Goal: Task Accomplishment & Management: Use online tool/utility

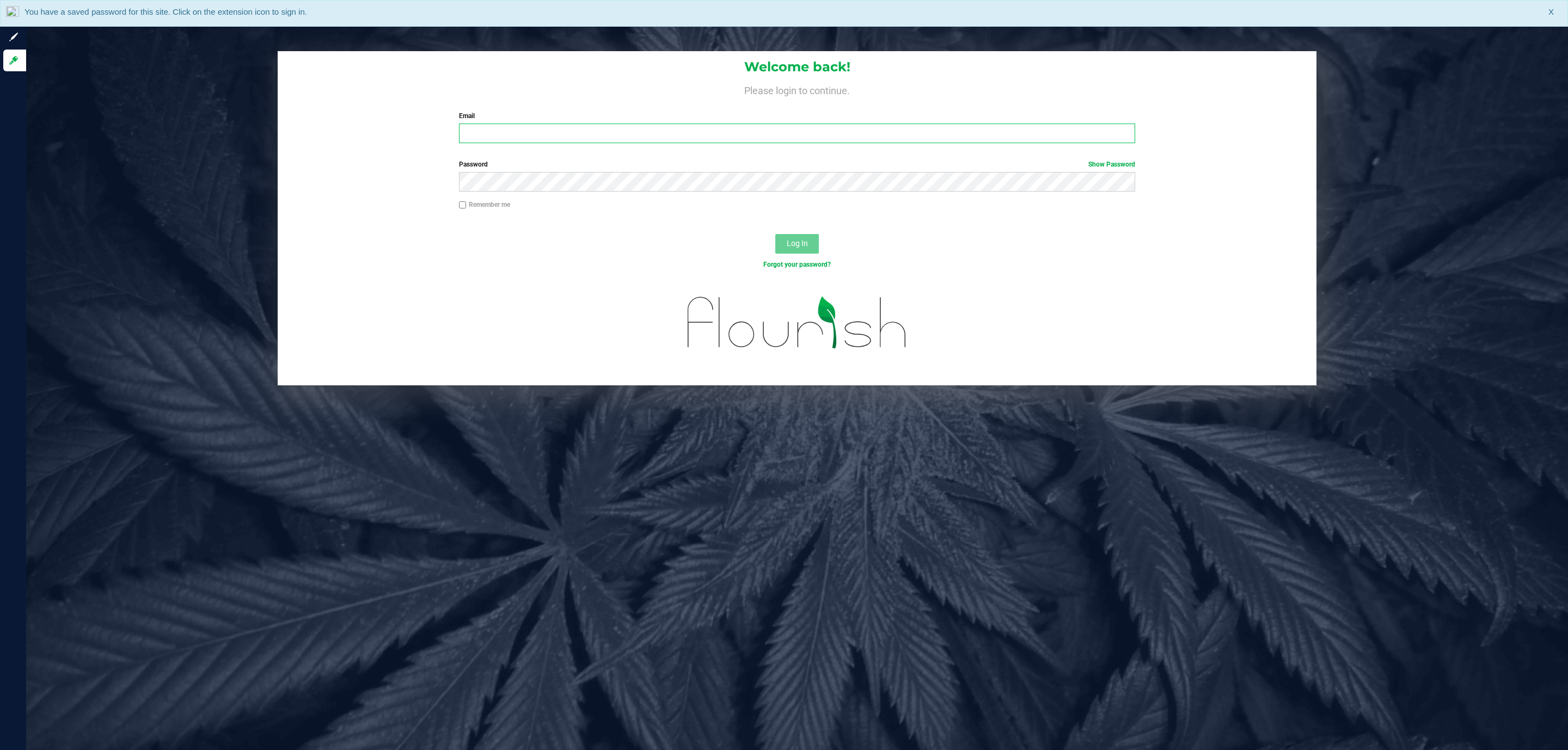
click at [863, 128] on input "Email" at bounding box center [797, 133] width 676 height 19
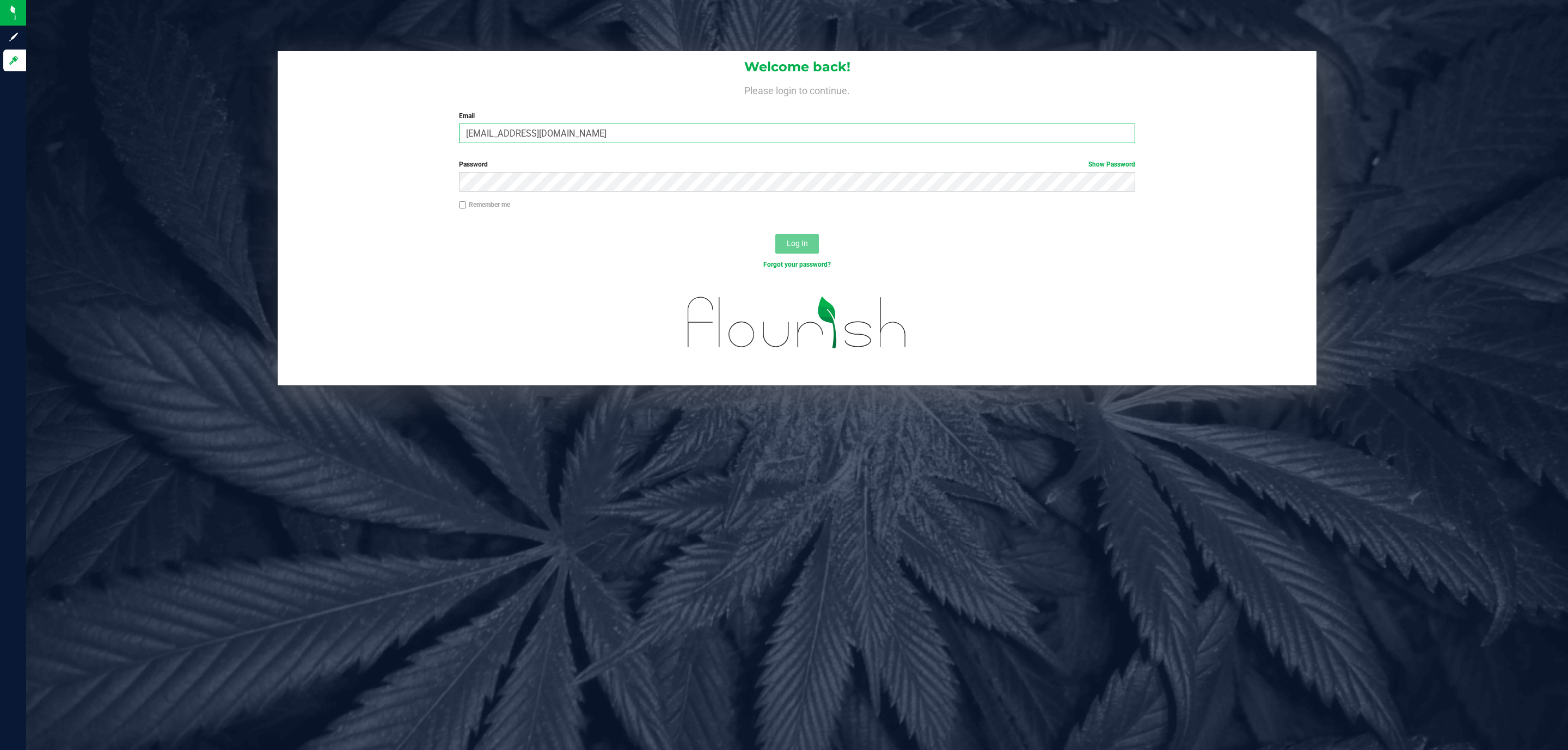
type input "nchenowith@liveparallel.com"
click at [775, 234] on button "Log In" at bounding box center [796, 243] width 43 height 19
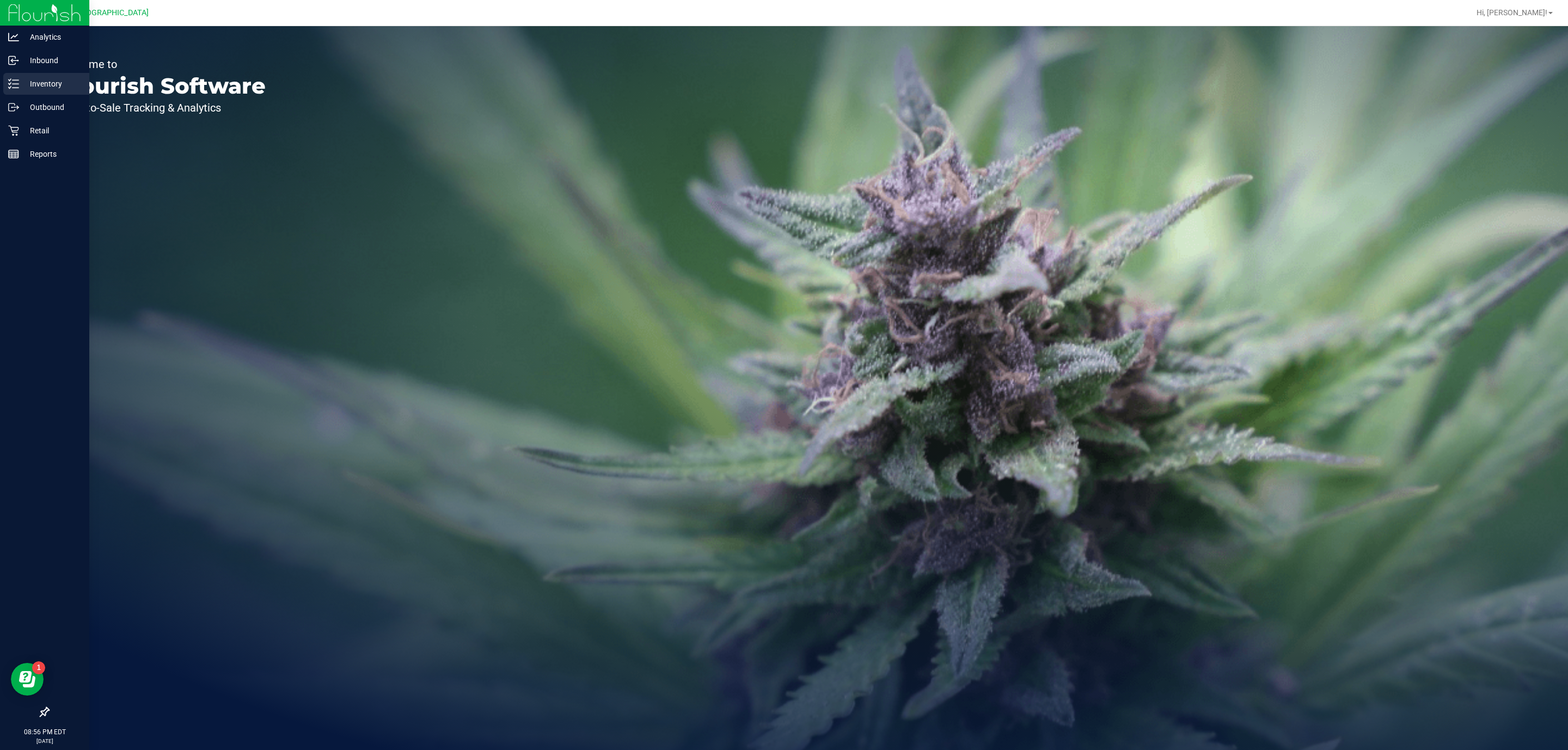
click at [25, 88] on p "Inventory" at bounding box center [52, 84] width 65 height 13
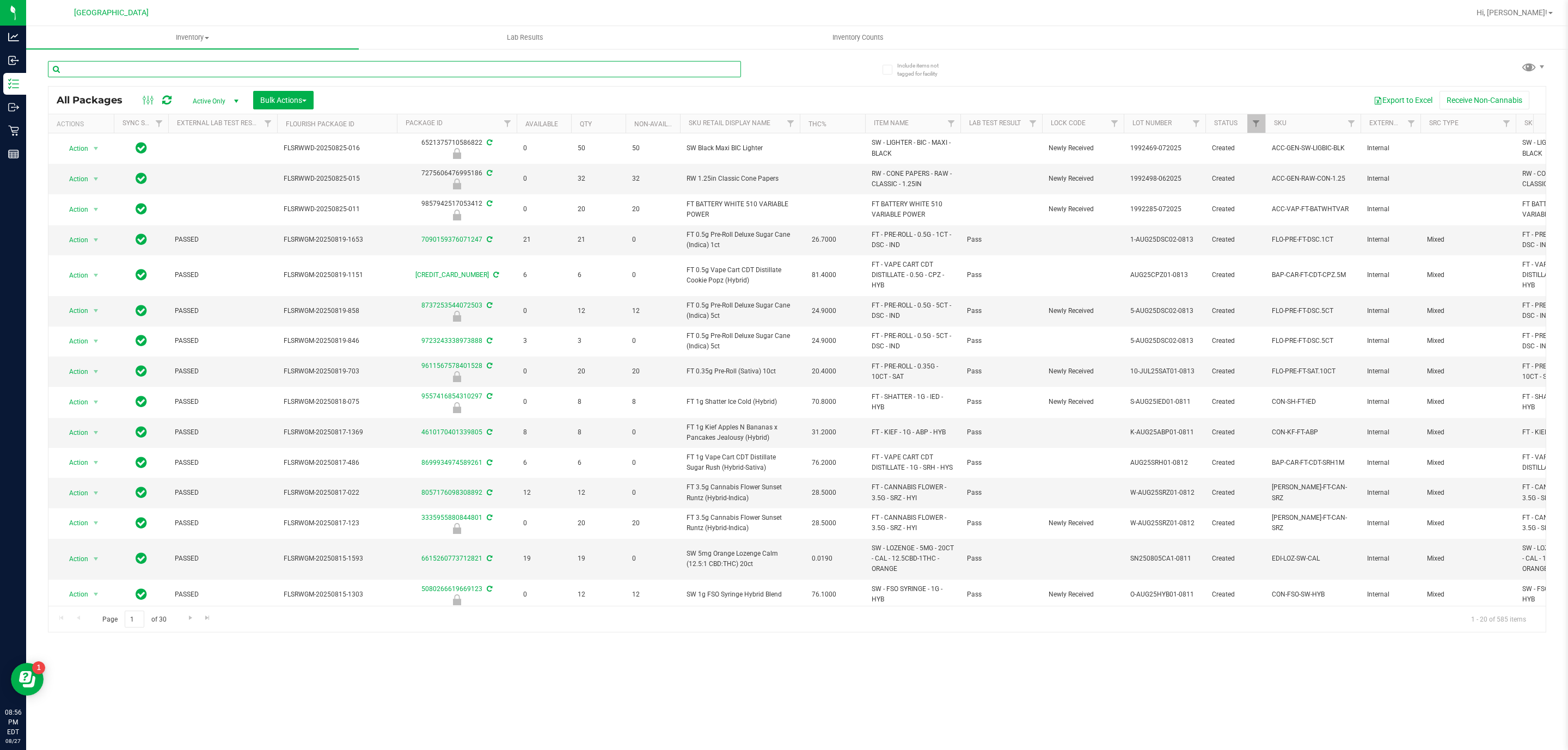
click at [92, 64] on input "text" at bounding box center [394, 68] width 693 height 16
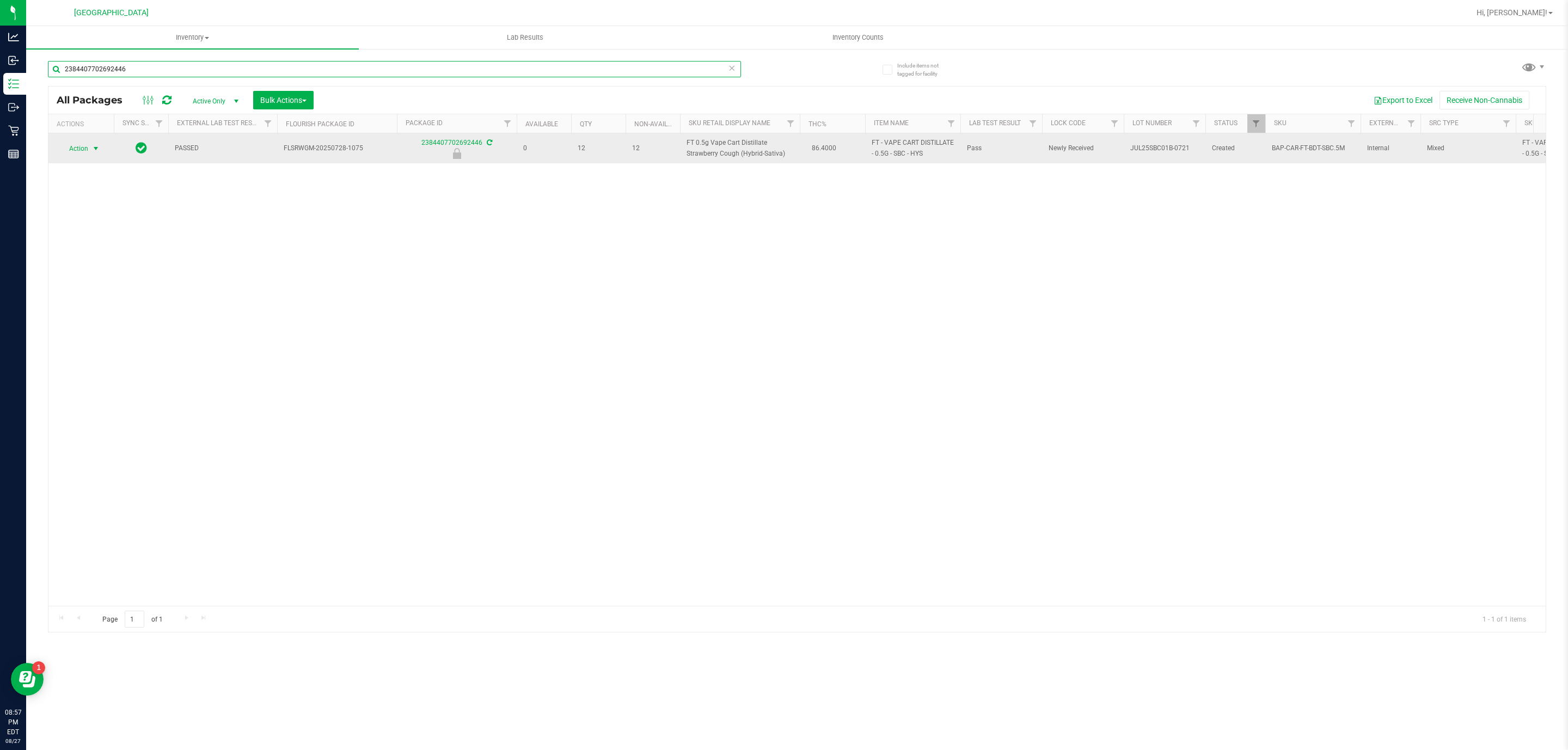
type input "2384407702692446"
click at [95, 150] on span "select" at bounding box center [96, 148] width 8 height 8
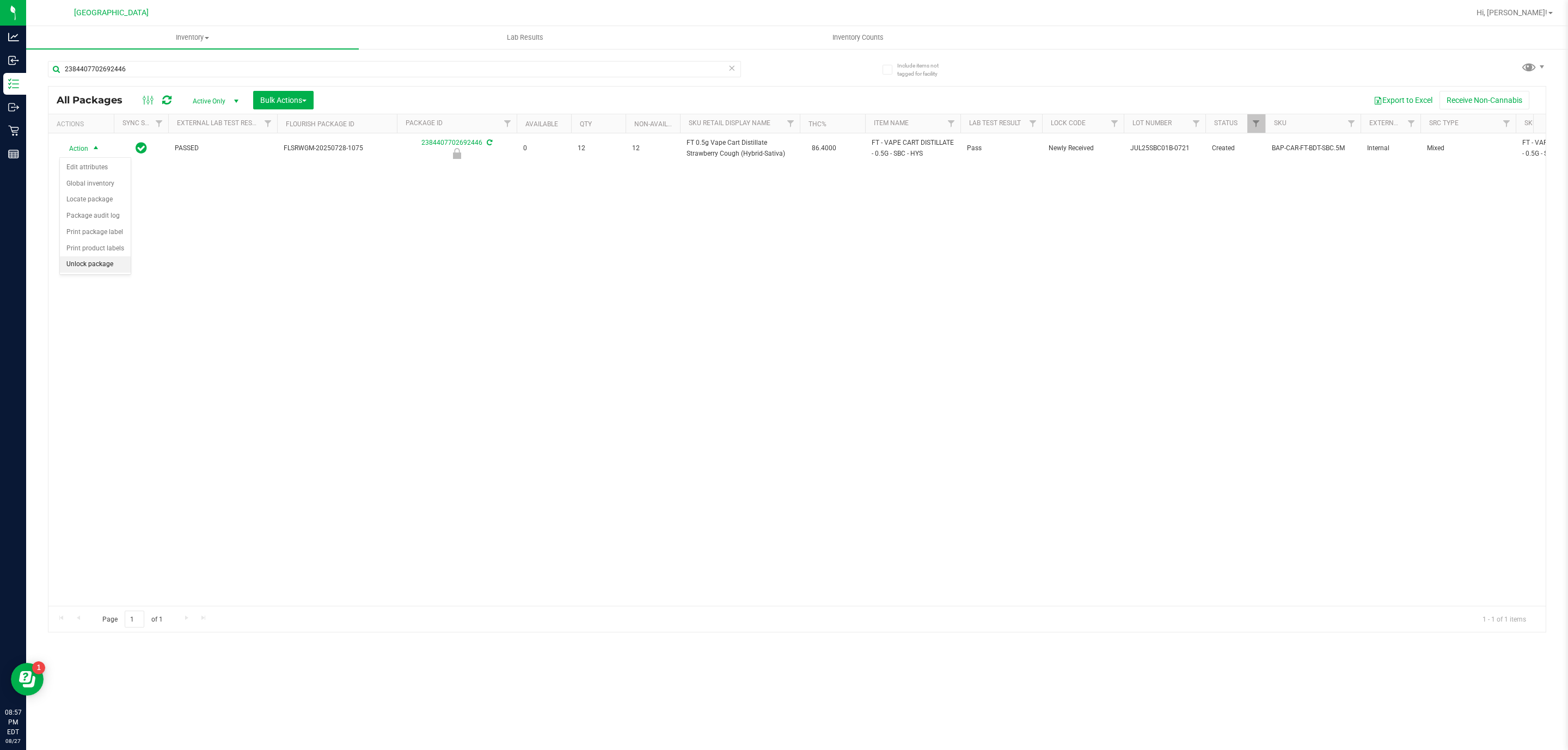
click at [102, 270] on li "Unlock package" at bounding box center [96, 264] width 71 height 16
click at [164, 68] on input "2384407702692446" at bounding box center [394, 68] width 693 height 16
click at [161, 69] on input "2384407702692446" at bounding box center [394, 68] width 693 height 16
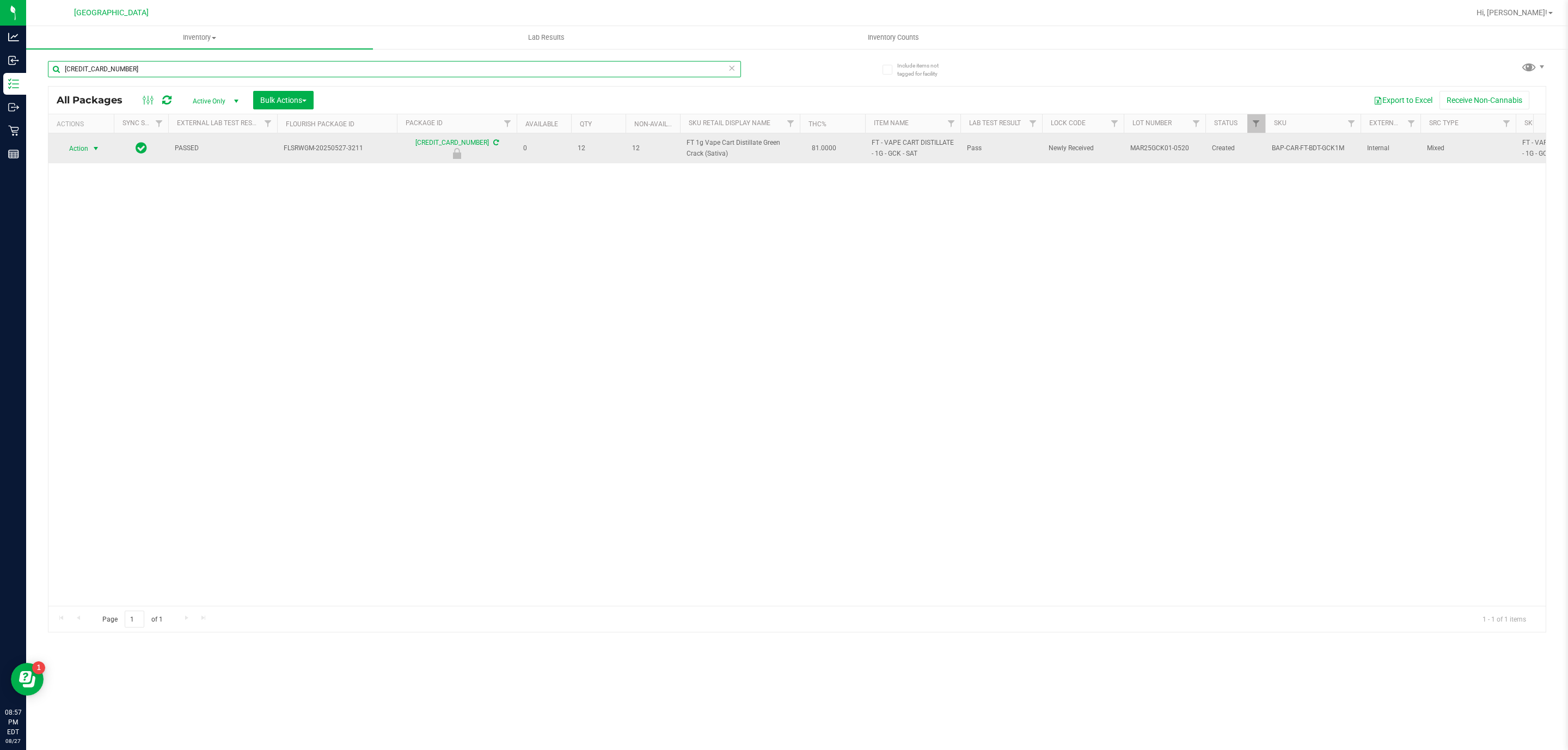
type input "[CREDIT_CARD_NUMBER]"
click at [97, 147] on span "select" at bounding box center [96, 148] width 8 height 8
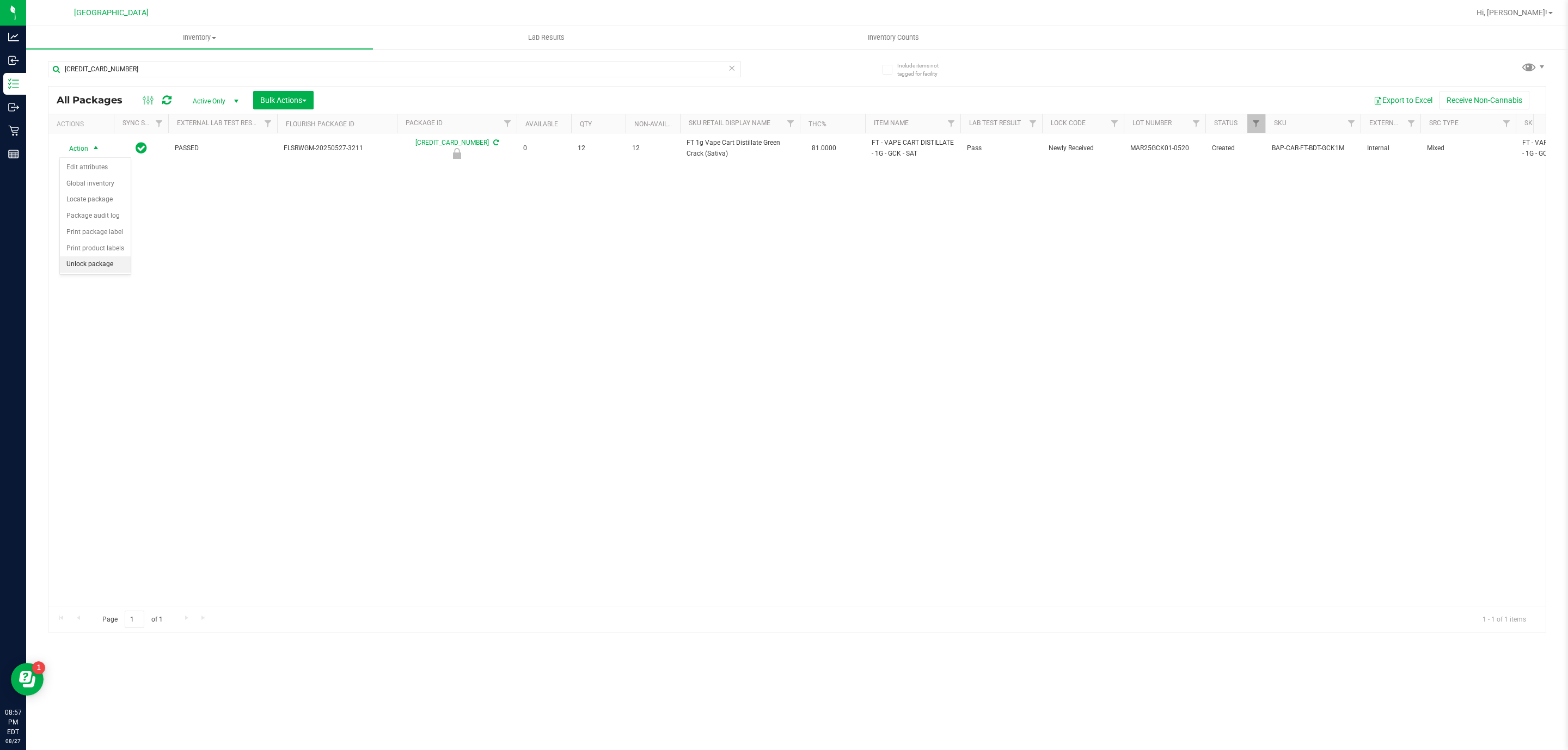
click at [112, 265] on li "Unlock package" at bounding box center [96, 264] width 71 height 16
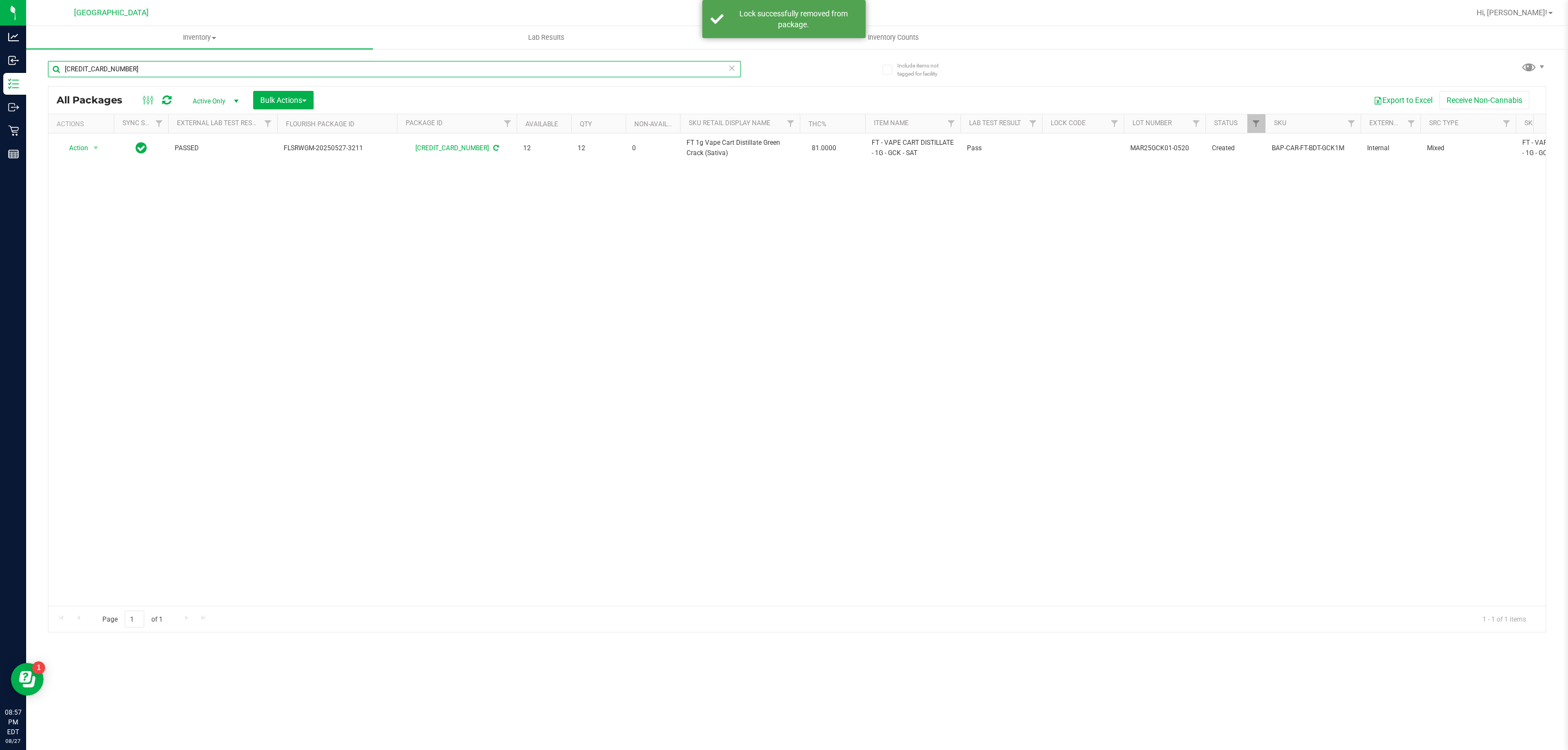
click at [161, 70] on input "[CREDIT_CARD_NUMBER]" at bounding box center [394, 68] width 693 height 16
click at [161, 75] on input "[CREDIT_CARD_NUMBER]" at bounding box center [394, 68] width 693 height 16
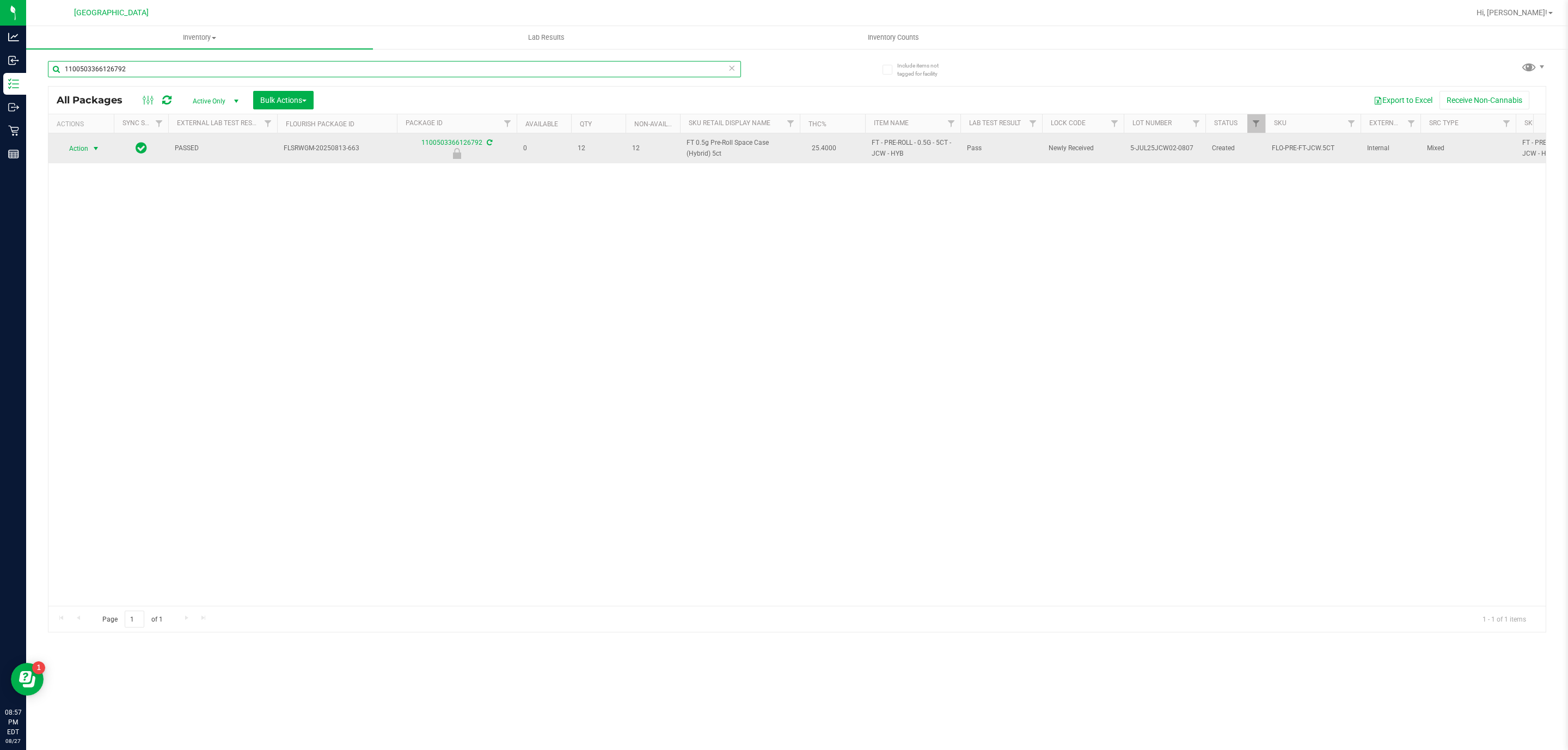
type input "1100503366126792"
click at [96, 150] on span "select" at bounding box center [96, 148] width 8 height 8
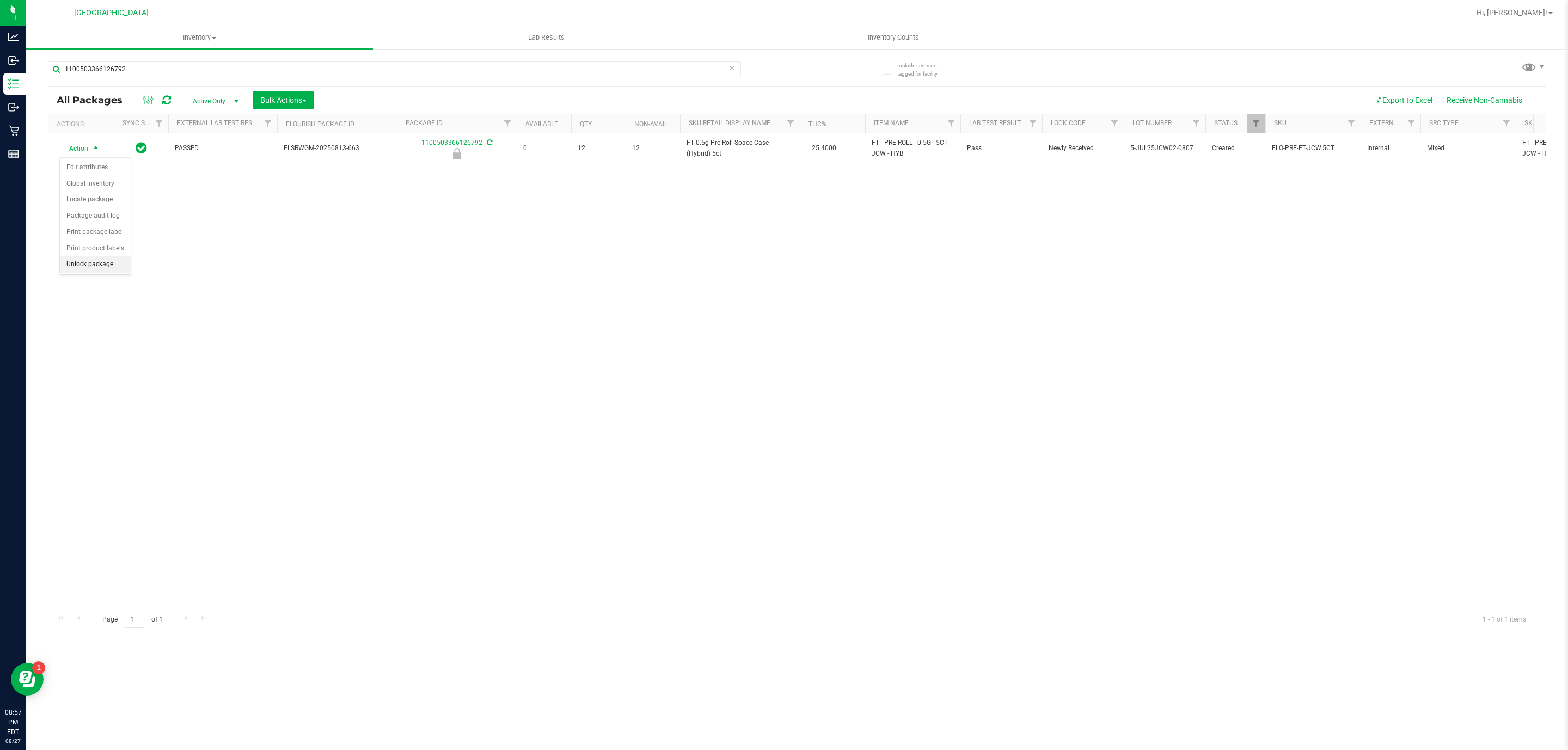
click at [99, 270] on li "Unlock package" at bounding box center [96, 264] width 71 height 16
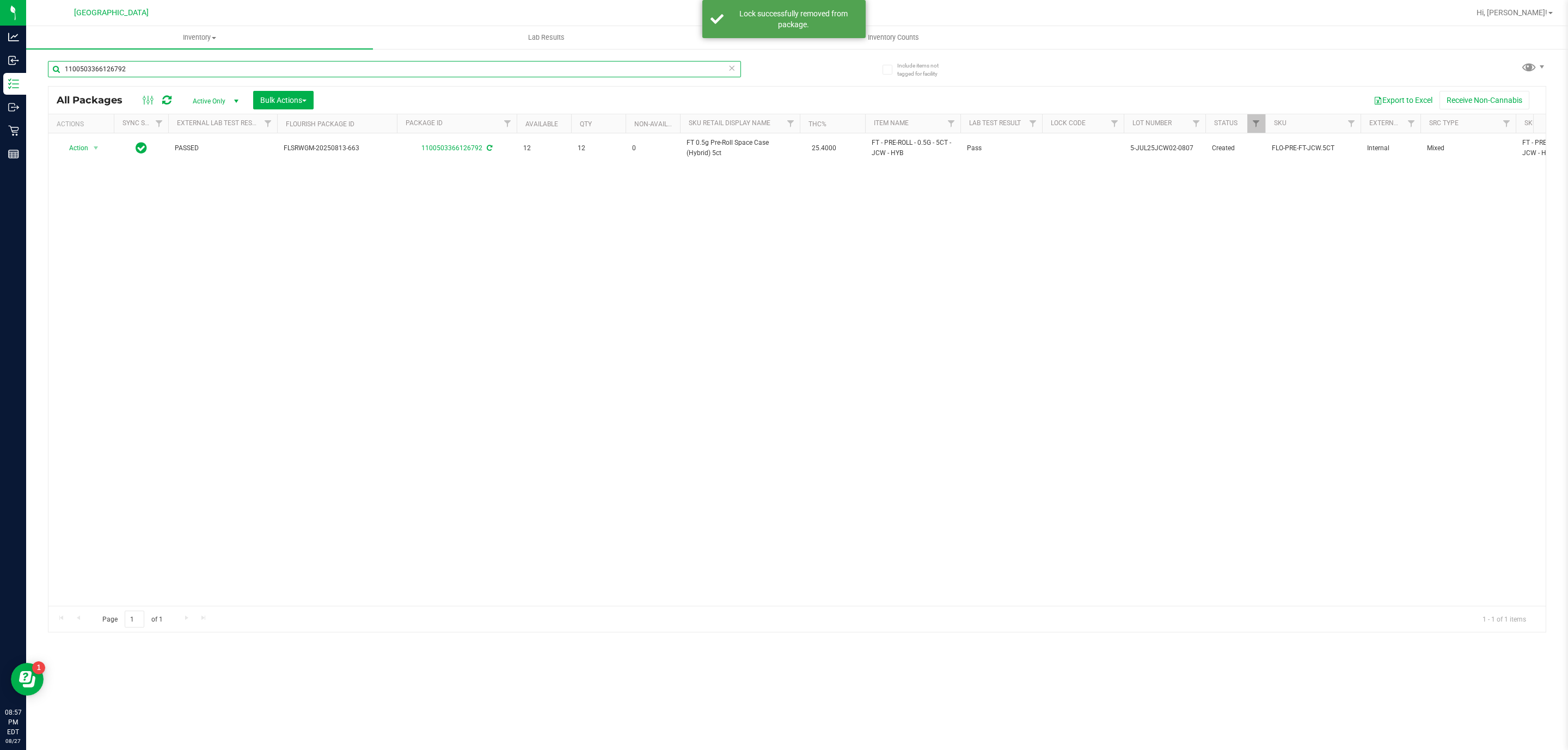
click at [125, 75] on input "1100503366126792" at bounding box center [394, 68] width 693 height 16
click at [123, 74] on input "1100503366126792" at bounding box center [394, 68] width 693 height 16
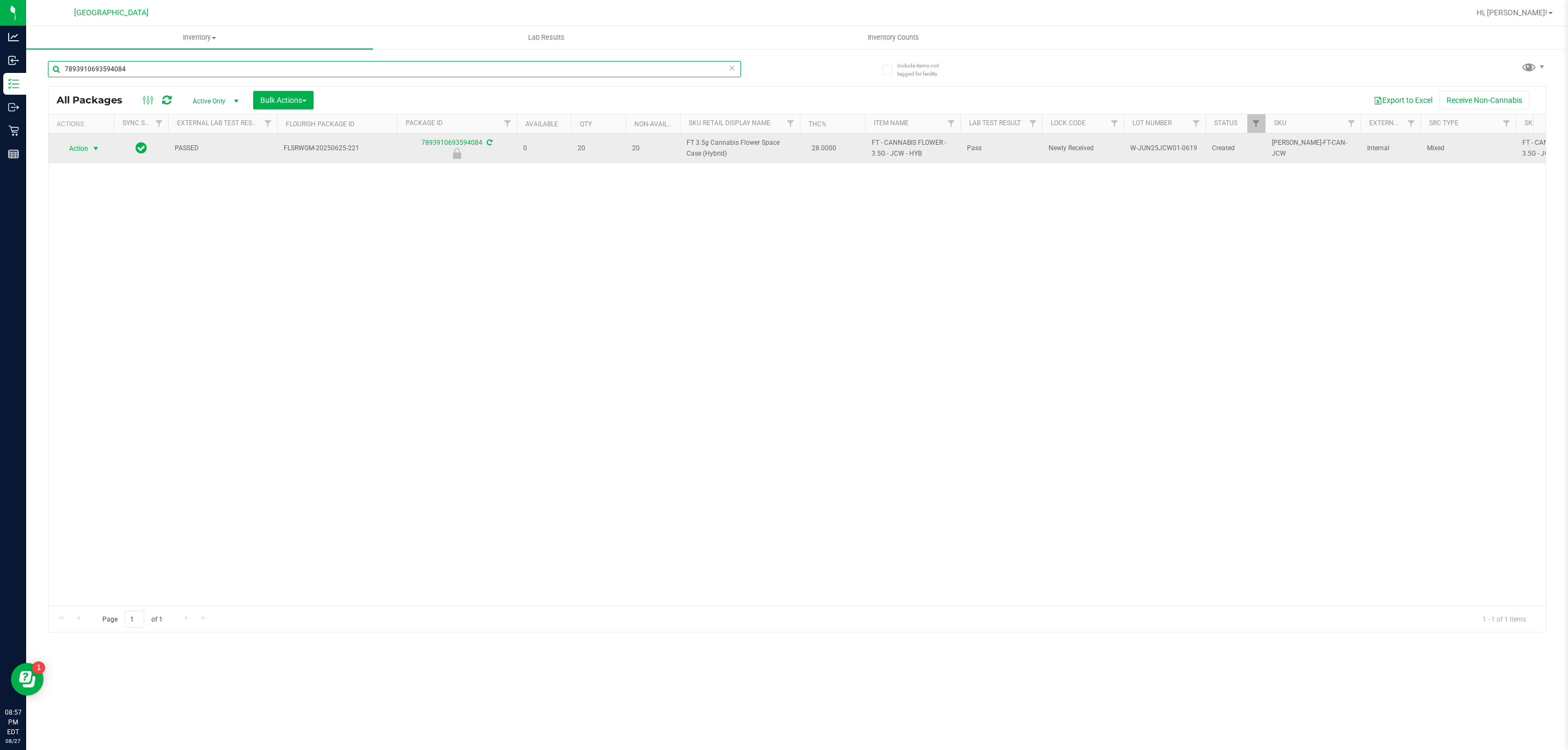
type input "7893910693594084"
click at [90, 146] on span "select" at bounding box center [96, 148] width 14 height 15
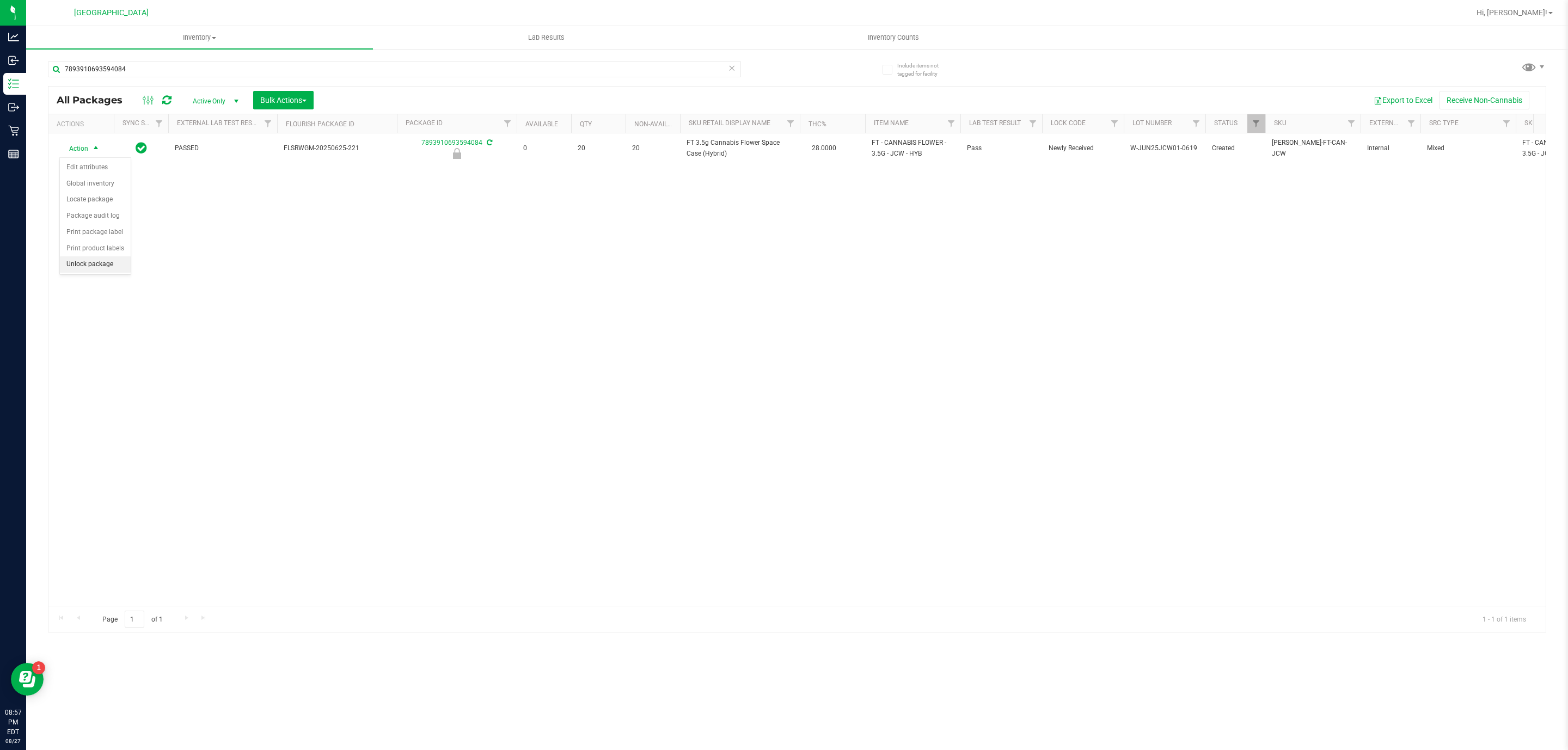
click at [98, 265] on li "Unlock package" at bounding box center [96, 264] width 71 height 16
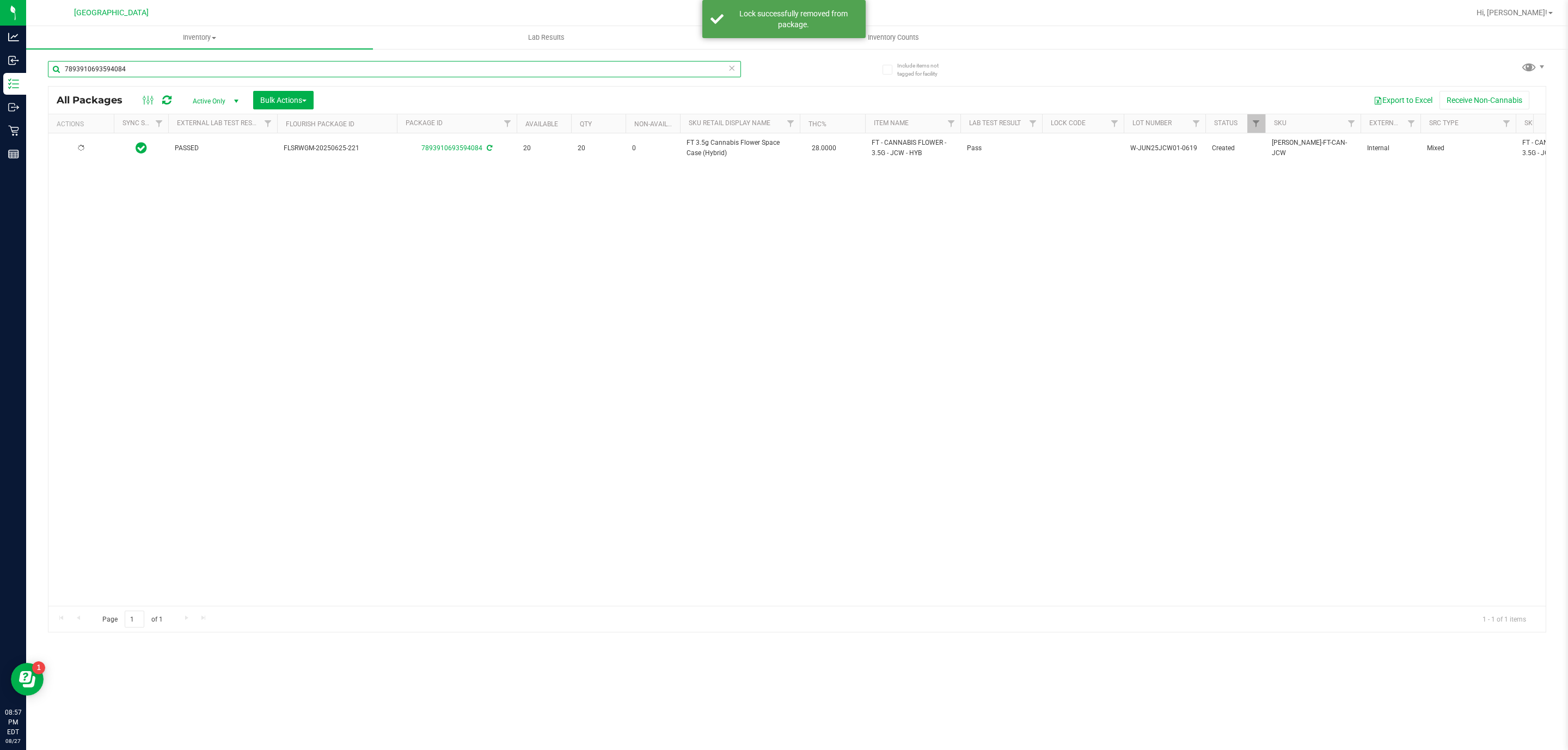
click at [112, 74] on input "7893910693594084" at bounding box center [394, 68] width 693 height 16
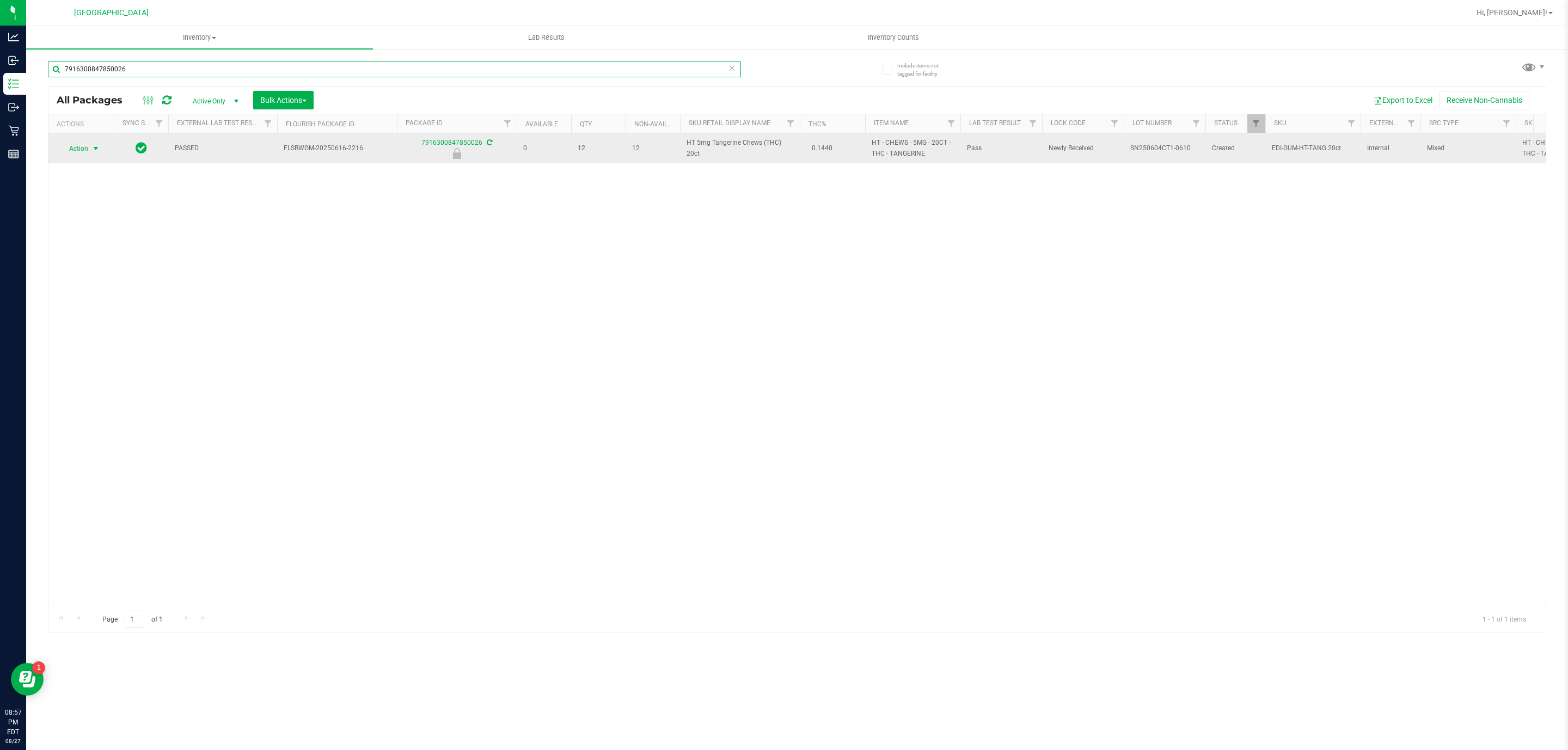
type input "7916300847850026"
click at [96, 144] on span "select" at bounding box center [96, 148] width 8 height 8
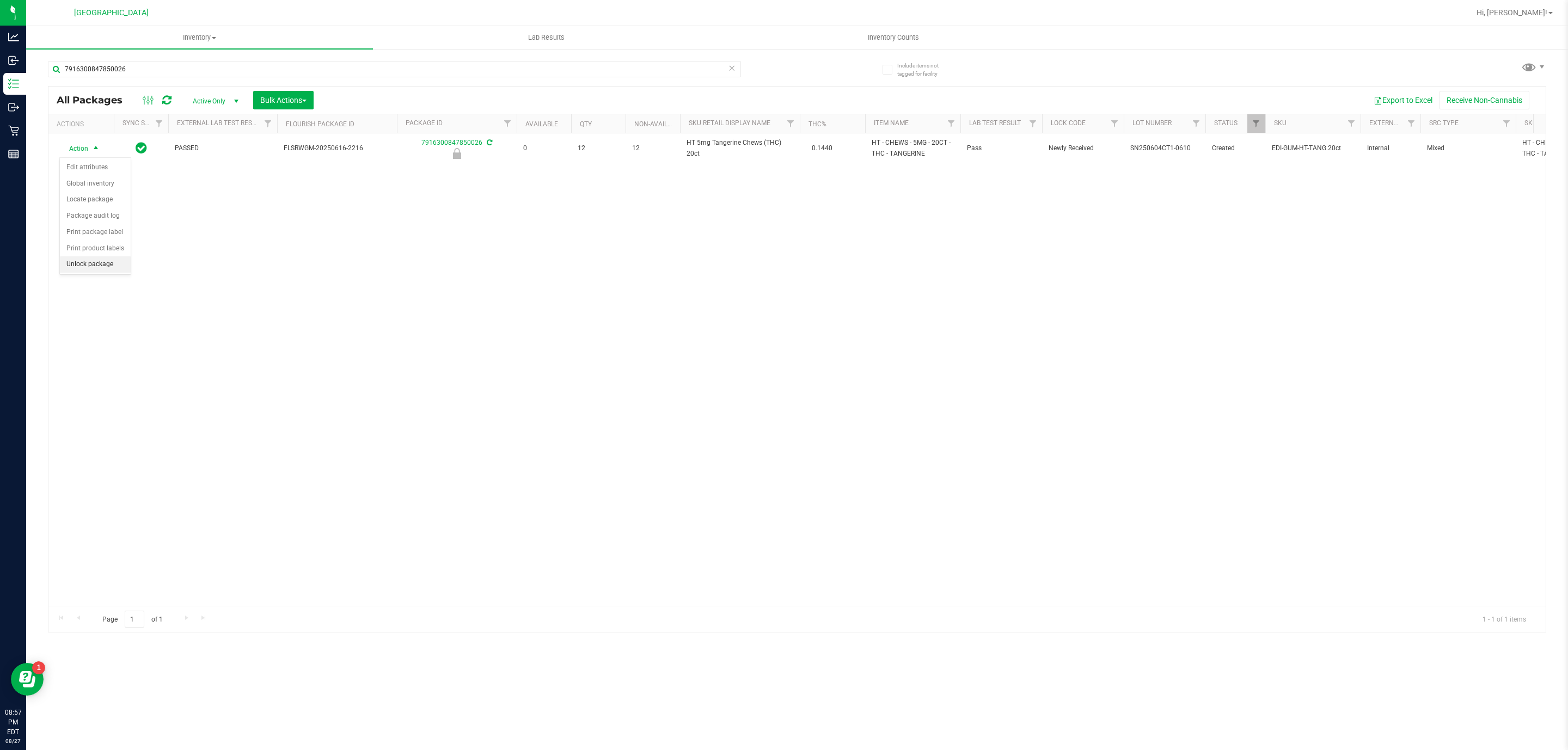
click at [112, 269] on li "Unlock package" at bounding box center [96, 264] width 71 height 16
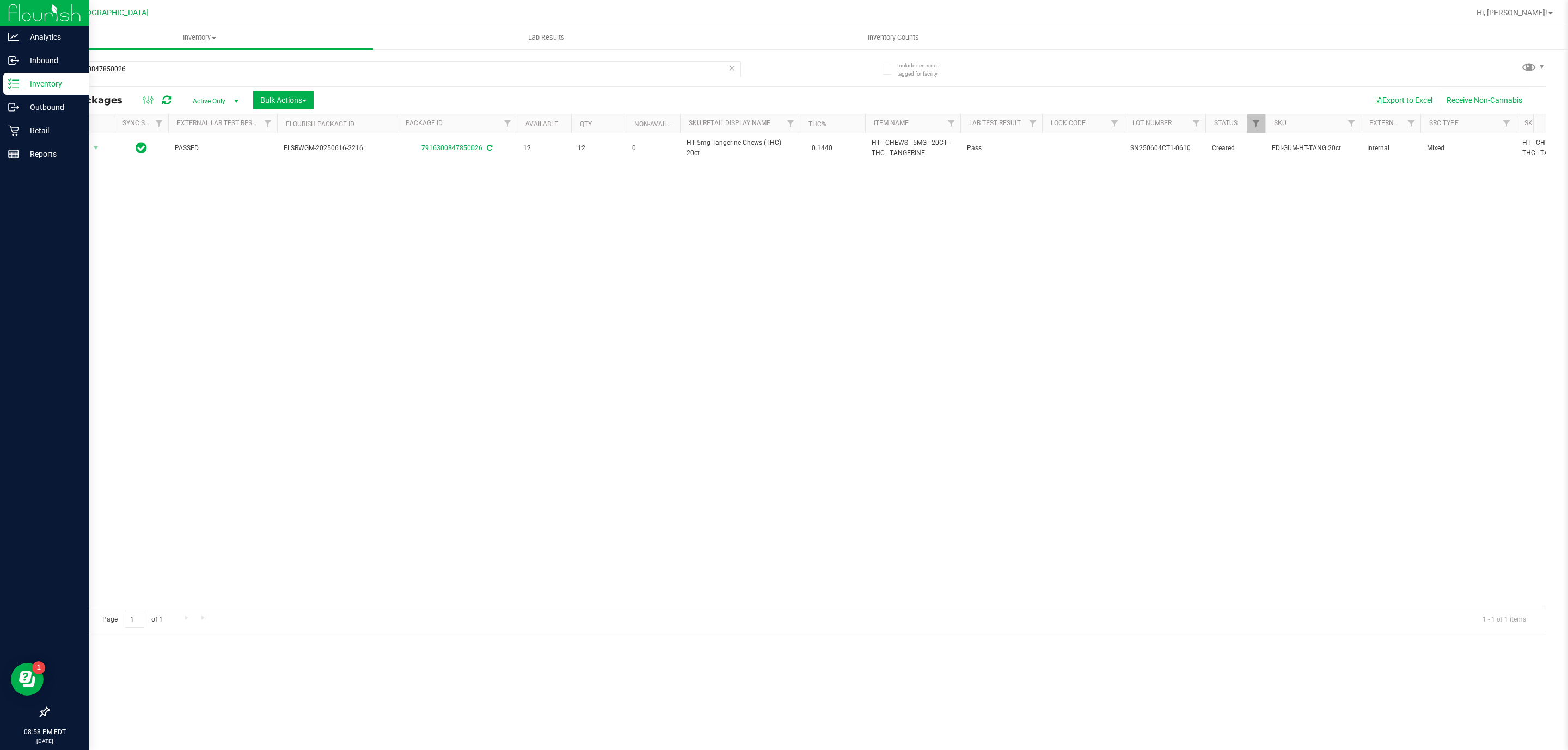
click at [14, 90] on div "Inventory" at bounding box center [46, 84] width 86 height 22
click at [22, 81] on p "Inventory" at bounding box center [52, 84] width 65 height 13
click at [39, 85] on p "Inventory" at bounding box center [52, 84] width 65 height 13
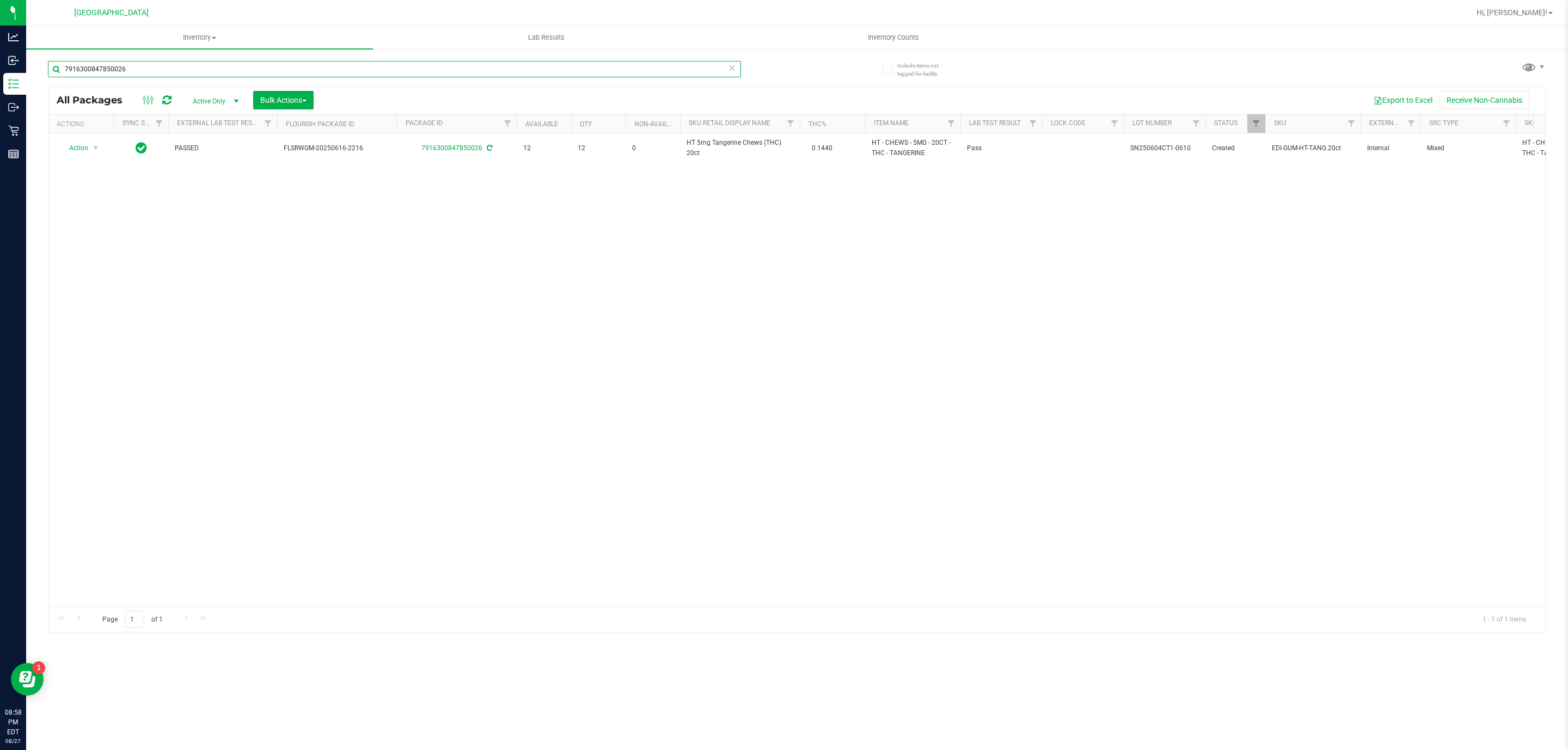
click at [136, 69] on input "7916300847850026" at bounding box center [394, 68] width 693 height 16
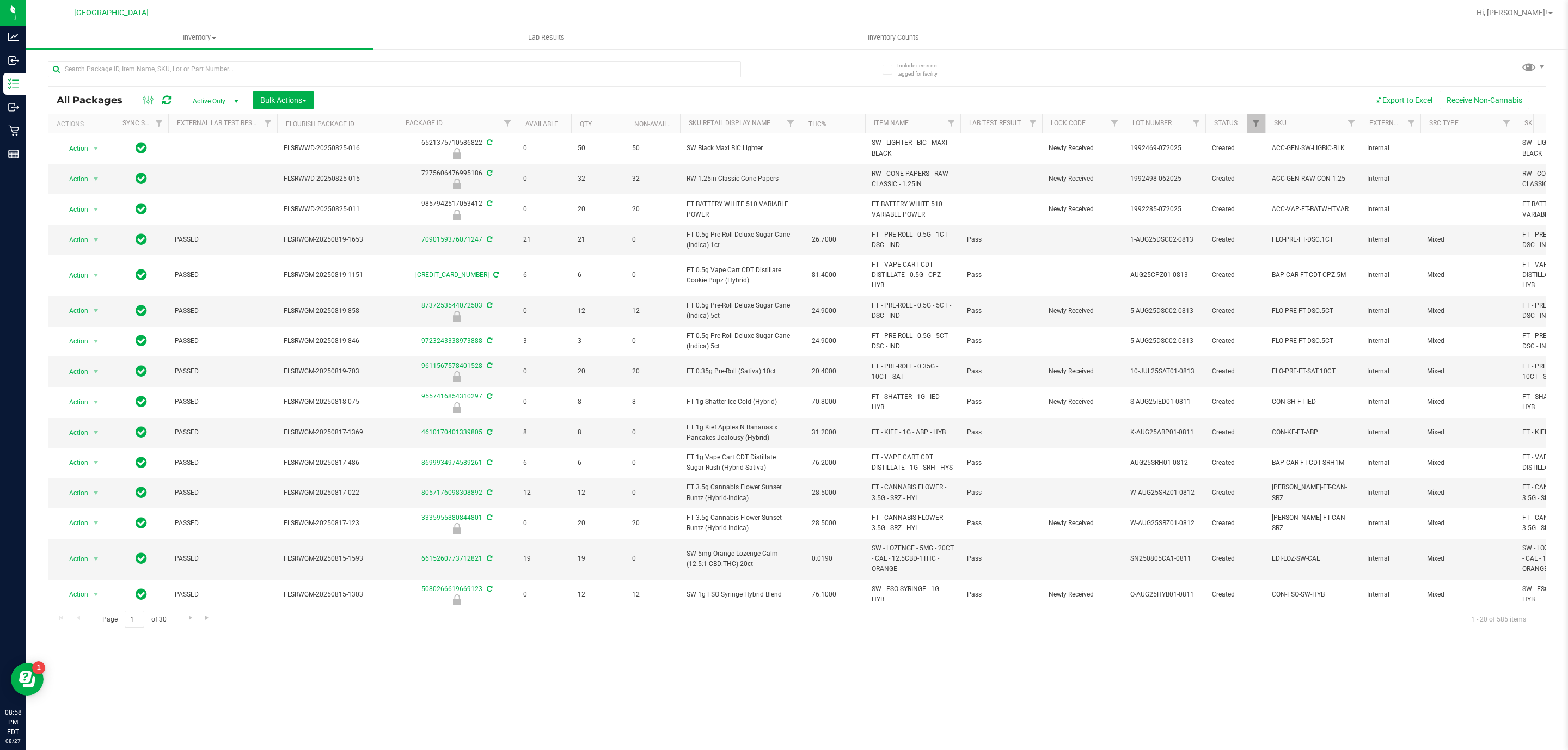
click at [1129, 51] on div "All Packages Active Only Active Only Lab Samples Locked All External Internal B…" at bounding box center [797, 341] width 1498 height 582
click at [1125, 50] on div "All Packages Active Only Active Only Lab Samples Locked All External Internal B…" at bounding box center [797, 341] width 1498 height 582
click at [1506, 10] on span "Hi, [PERSON_NAME]!" at bounding box center [1512, 12] width 71 height 8
click at [1302, 14] on div at bounding box center [832, 12] width 1274 height 21
